Goal: Task Accomplishment & Management: Complete application form

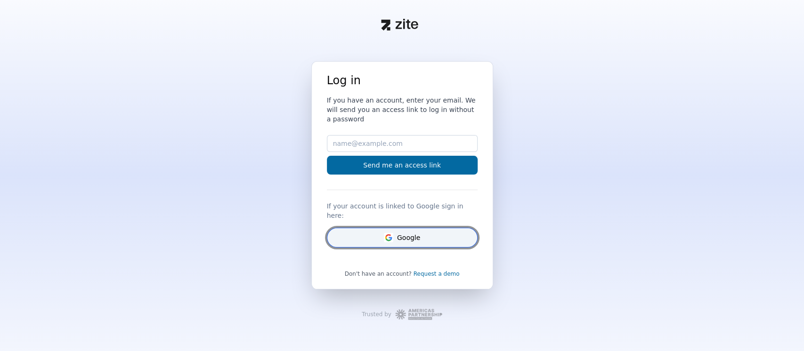
click at [414, 228] on button "Google" at bounding box center [402, 238] width 151 height 20
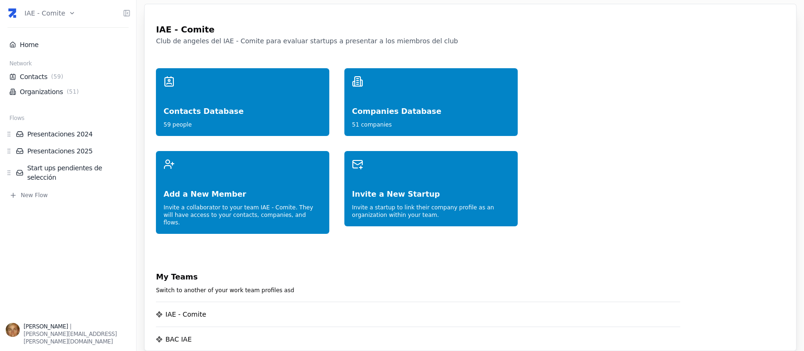
click at [66, 12] on html "IAE - Comite Home Network Contacts ( 59 ) Organizations ( 51 ) Flows Presentaci…" at bounding box center [402, 175] width 804 height 351
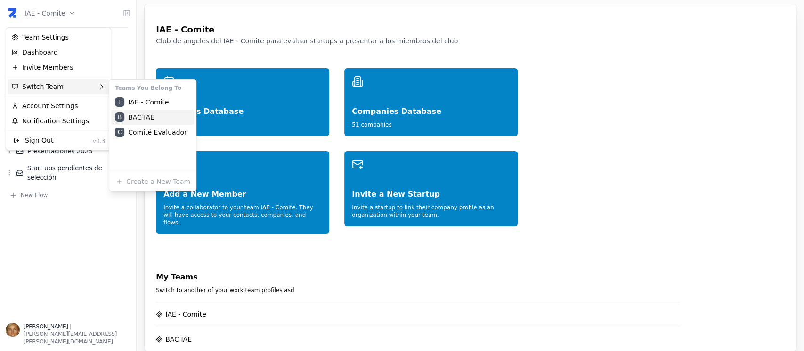
click at [143, 119] on div "B BAC IAE" at bounding box center [152, 117] width 83 height 15
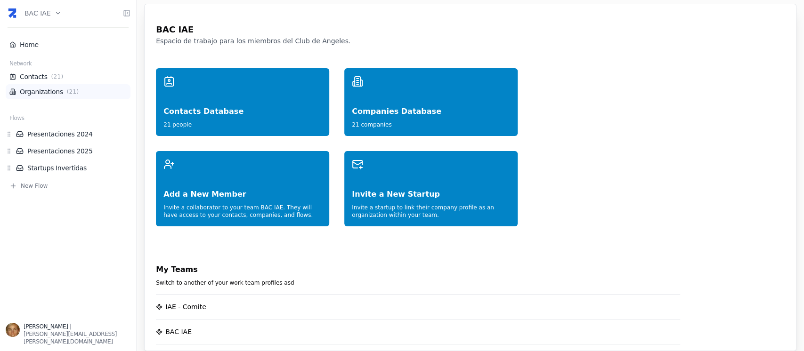
click at [37, 89] on link "Organizations ( 21 )" at bounding box center [67, 91] width 117 height 9
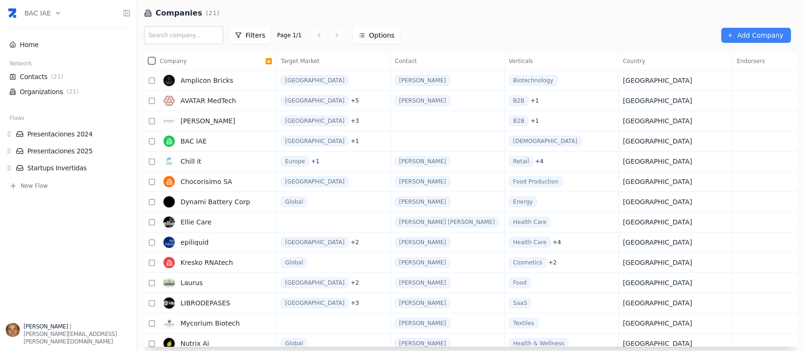
click at [49, 16] on html "BAC IAE Home Network Contacts ( 21 ) Organizations ( 21 ) Flows Presentaciones …" at bounding box center [402, 175] width 804 height 351
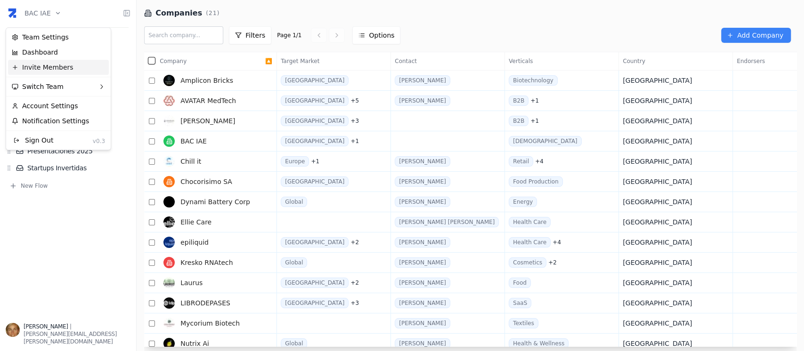
click at [68, 66] on div "Invite Members" at bounding box center [58, 67] width 101 height 15
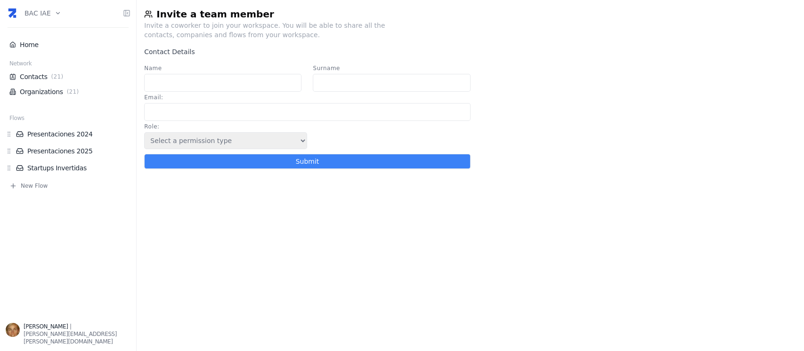
click at [255, 79] on input "Name" at bounding box center [222, 83] width 157 height 18
click at [213, 115] on input "Email :" at bounding box center [307, 112] width 326 height 18
paste input "juanpablo.cerini@elhinojo.com"
type input "juanpablo.cerini@elhinojo.com"
click at [219, 83] on input "Name" at bounding box center [222, 83] width 157 height 18
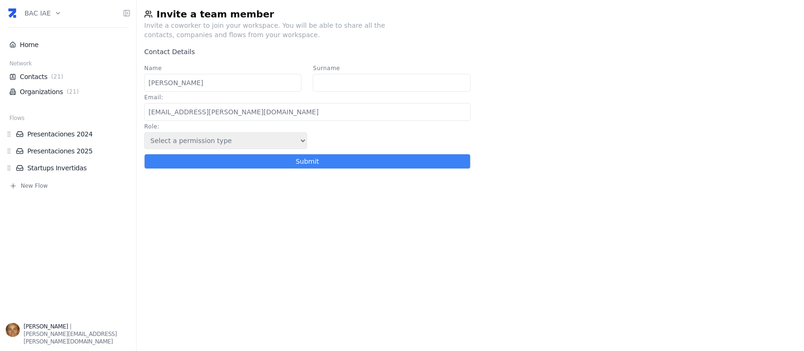
type input "Juan Pablo"
click at [354, 85] on input "Surname" at bounding box center [391, 83] width 157 height 18
type input "Cerini"
click at [298, 146] on select "Select a permission type Admin Guest Endorser" at bounding box center [225, 140] width 163 height 17
select select "5"
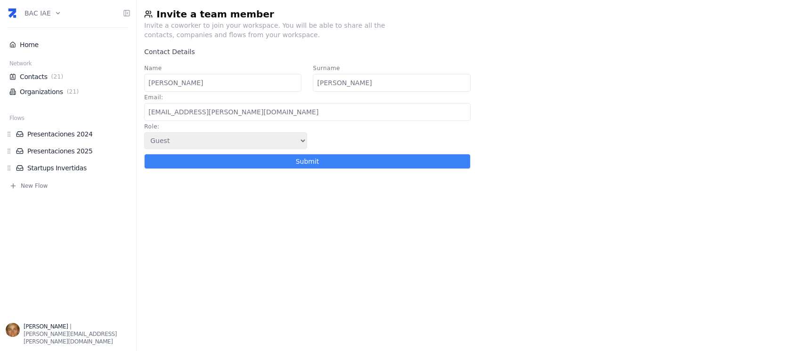
click at [144, 135] on select "Select a permission type Admin Guest Endorser" at bounding box center [225, 140] width 163 height 17
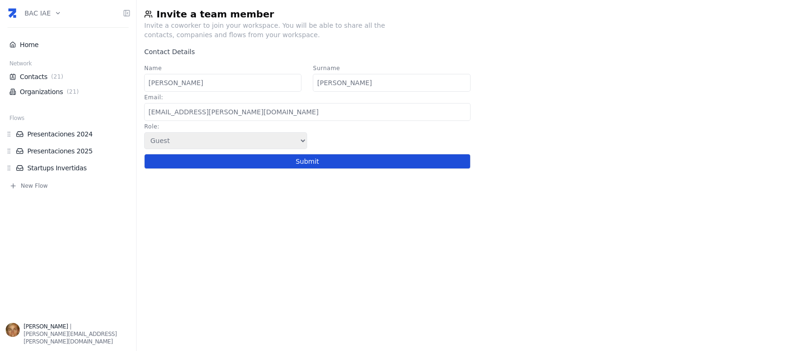
click at [273, 160] on button "Submit" at bounding box center [307, 161] width 326 height 15
select select
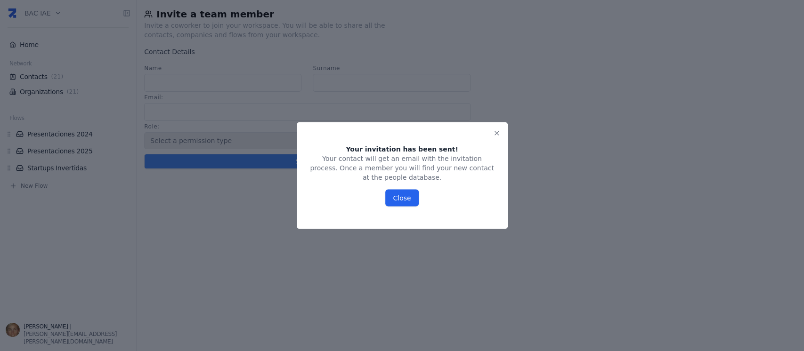
click at [408, 190] on button "Close" at bounding box center [401, 198] width 33 height 17
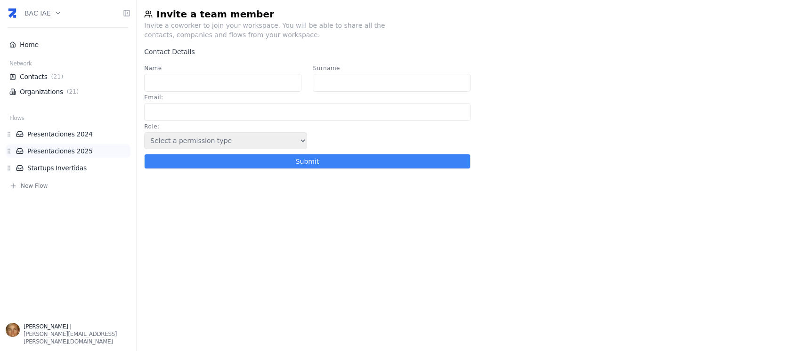
click at [61, 152] on link "Presentaciones 2025" at bounding box center [73, 150] width 114 height 9
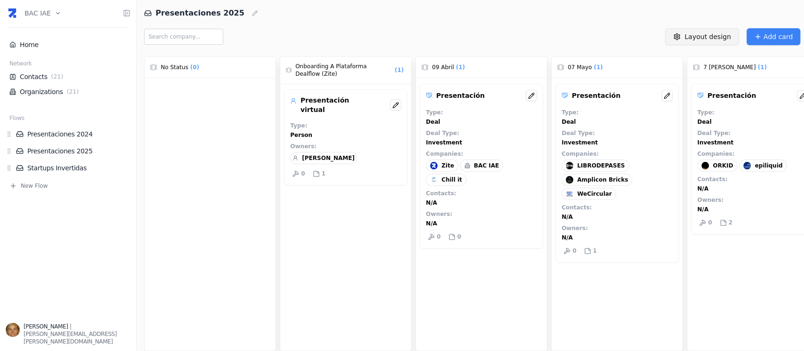
click at [719, 40] on html "BAC IAE Home Network Contacts ( 21 ) Organizations ( 21 ) Flows Presentaciones …" at bounding box center [402, 175] width 804 height 351
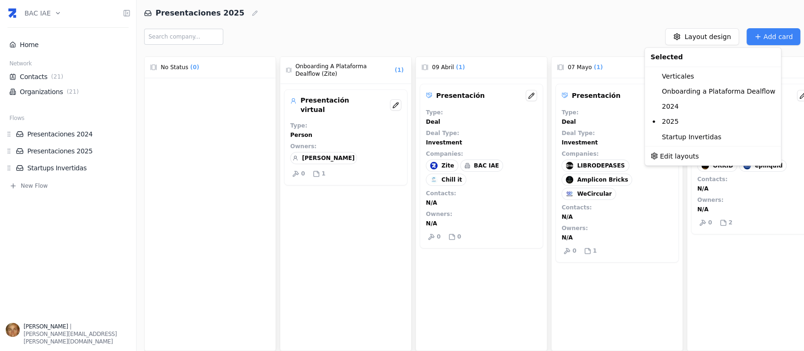
click at [346, 22] on html "BAC IAE Home Network Contacts ( 21 ) Organizations ( 21 ) Flows Presentaciones …" at bounding box center [402, 175] width 804 height 351
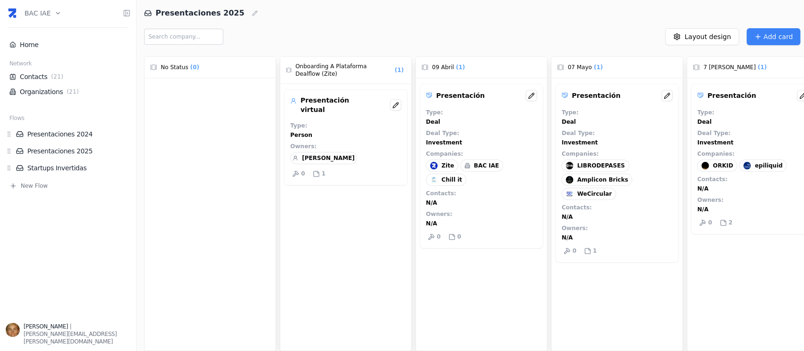
click at [316, 171] on div "Presentación virtual Type : Person Owners : Cecilia Lagocki 0 1" at bounding box center [345, 137] width 123 height 96
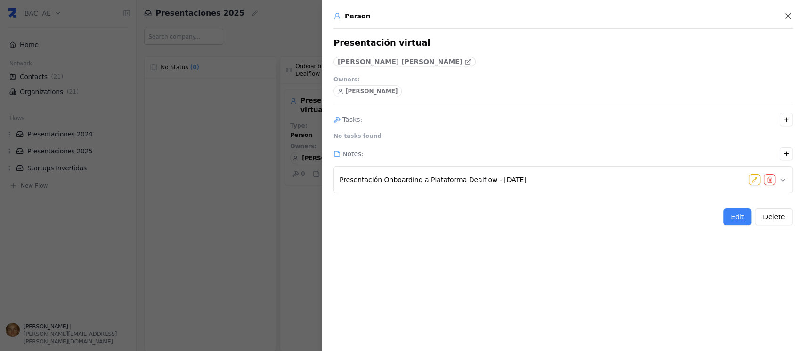
click at [414, 179] on span "Presentación Onboarding a Plataforma Dealflow - 11/6/2025" at bounding box center [433, 179] width 187 height 9
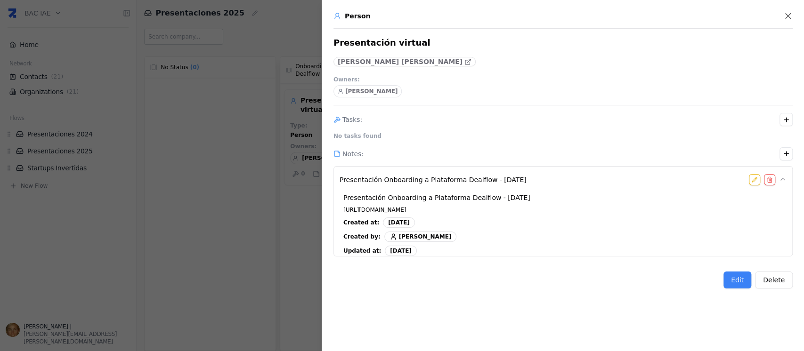
drag, startPoint x: 344, startPoint y: 197, endPoint x: 508, endPoint y: 219, distance: 165.3
click at [508, 219] on div "Presentación Onboarding a Plataforma Dealflow - 11/6/2025 https://vimeo.com/109…" at bounding box center [563, 231] width 447 height 85
copy div "Presentación Onboarding a Plataforma Dealflow - 11/6/2025 https://vimeo.com/109…"
